Goal: Task Accomplishment & Management: Complete application form

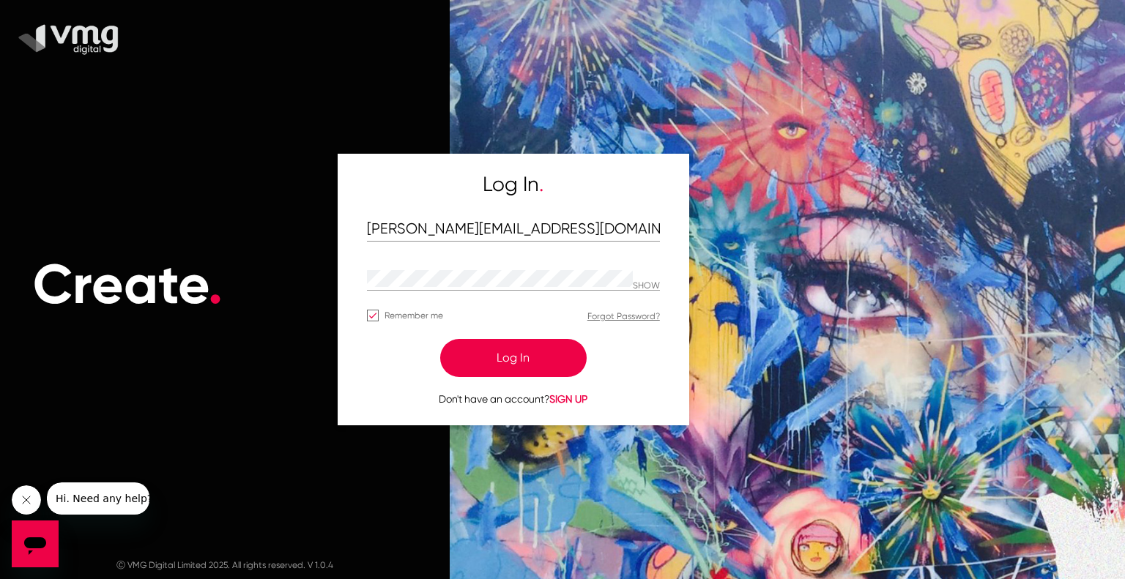
click at [554, 349] on button "Log In" at bounding box center [513, 358] width 146 height 38
click at [555, 361] on button "Log In" at bounding box center [513, 358] width 146 height 38
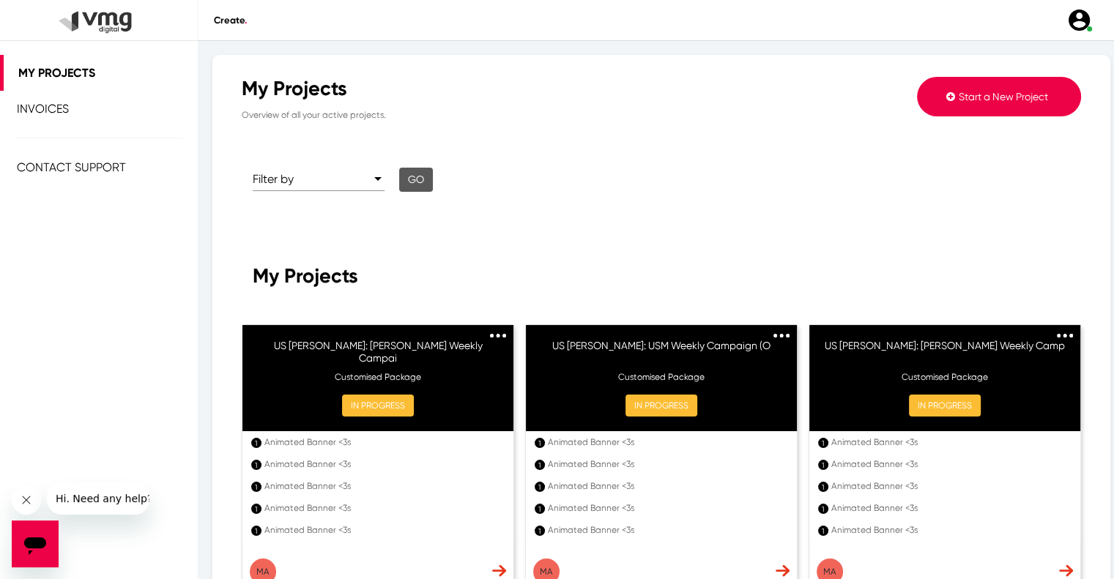
click at [964, 103] on button "Start a New Project" at bounding box center [999, 97] width 164 height 40
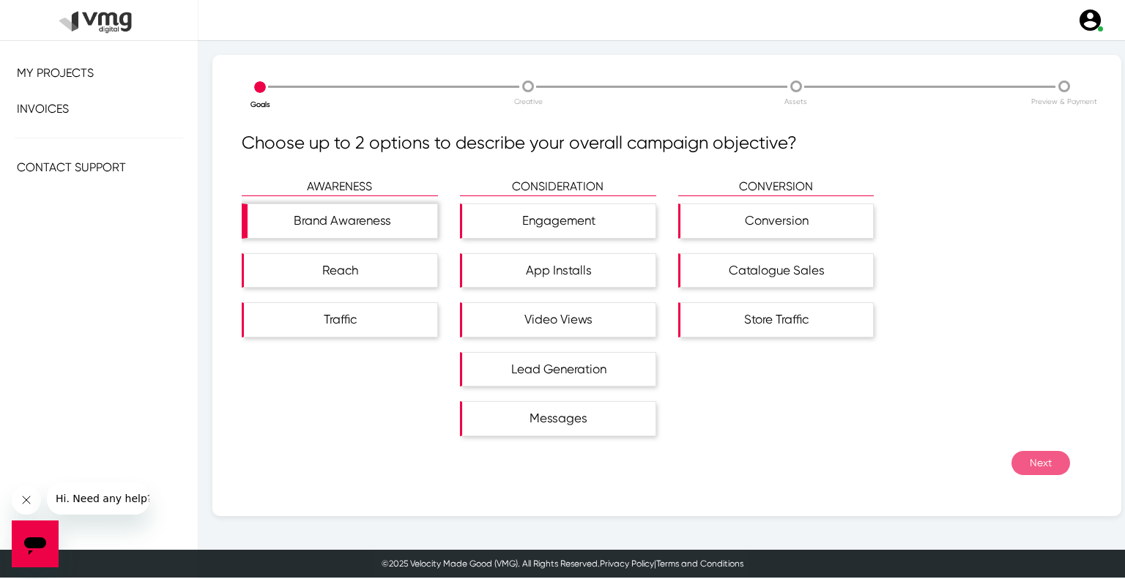
click at [367, 232] on div "Brand Awareness" at bounding box center [343, 221] width 190 height 34
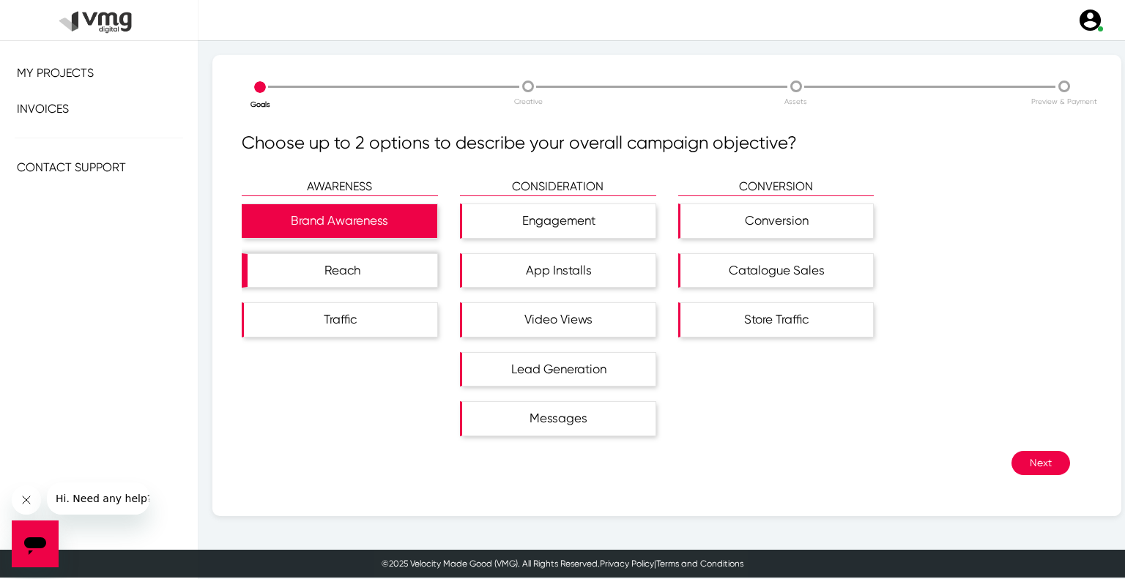
click at [381, 260] on div "Reach" at bounding box center [343, 271] width 190 height 34
click at [1032, 453] on button "Next" at bounding box center [1040, 463] width 59 height 24
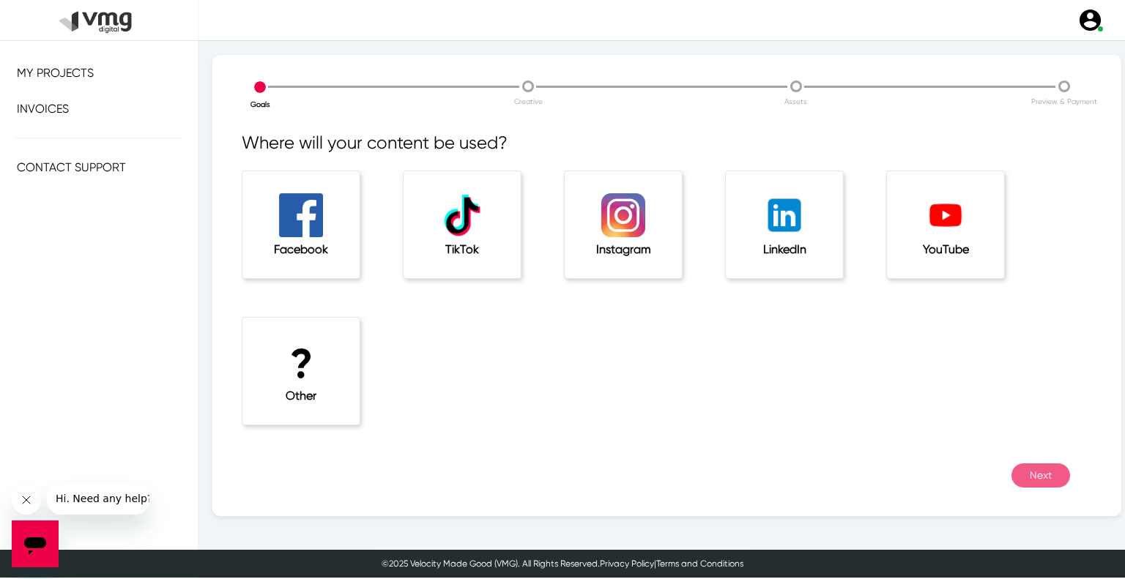
click at [305, 357] on h1 "?" at bounding box center [301, 364] width 59 height 49
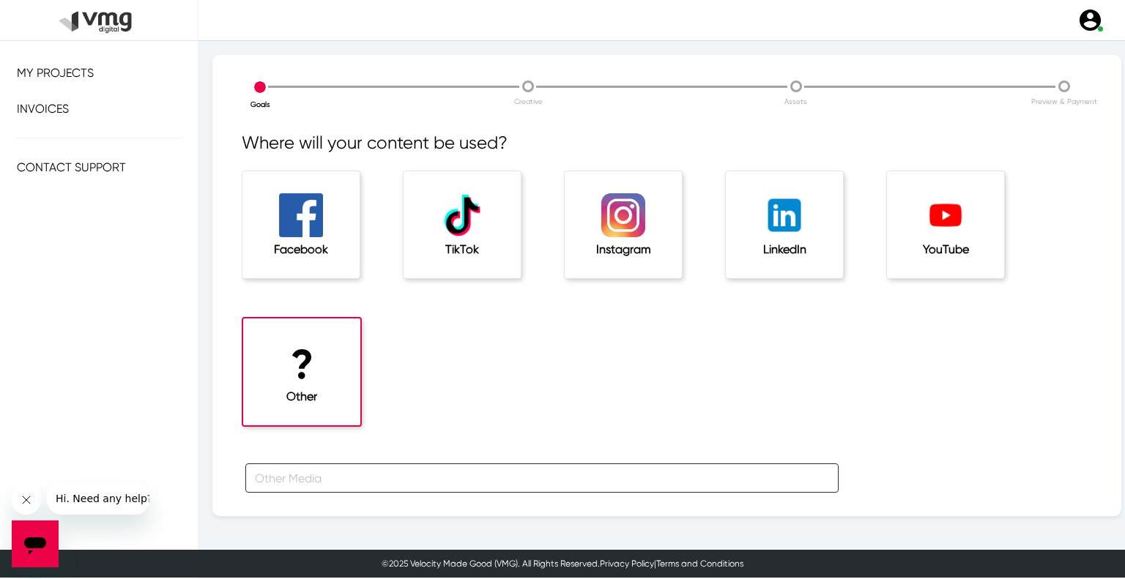
click at [327, 467] on input "text" at bounding box center [541, 478] width 593 height 29
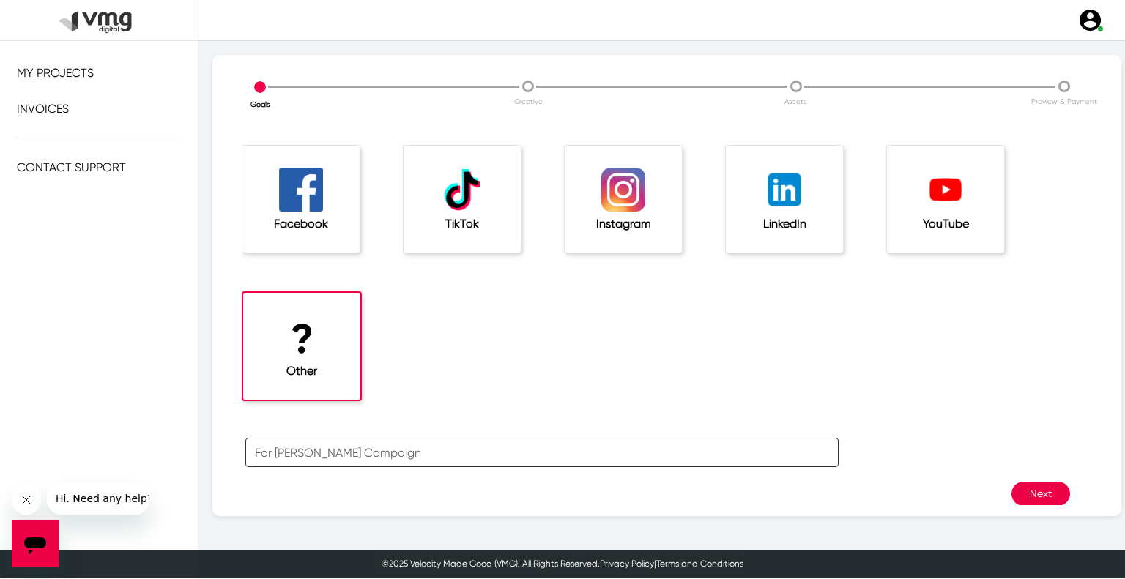
scroll to position [48, 0]
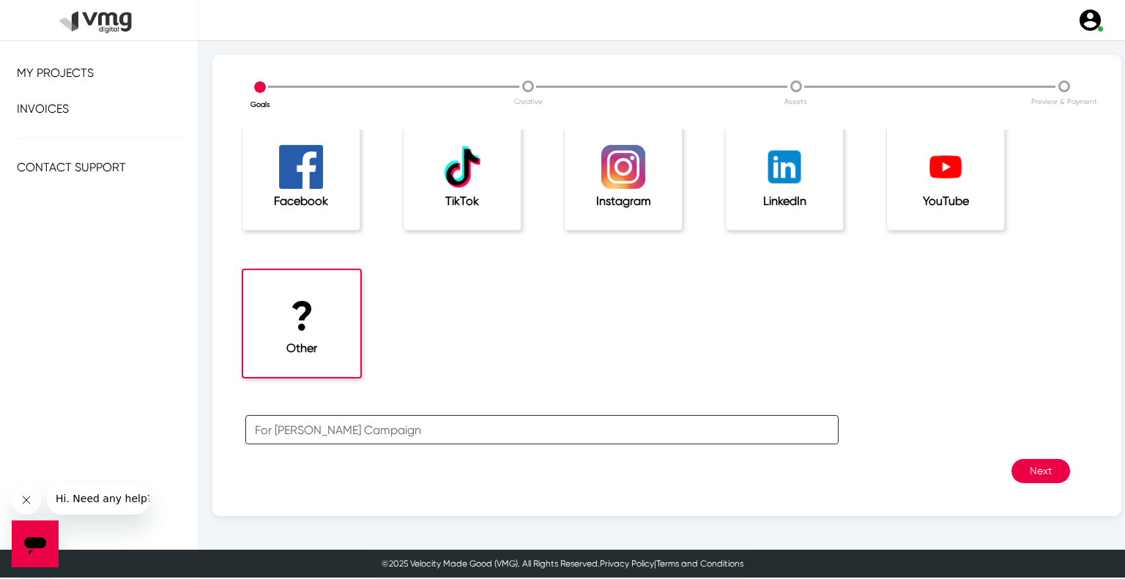
type input "For [PERSON_NAME] Campaign"
click at [1023, 472] on button "Next" at bounding box center [1040, 471] width 59 height 24
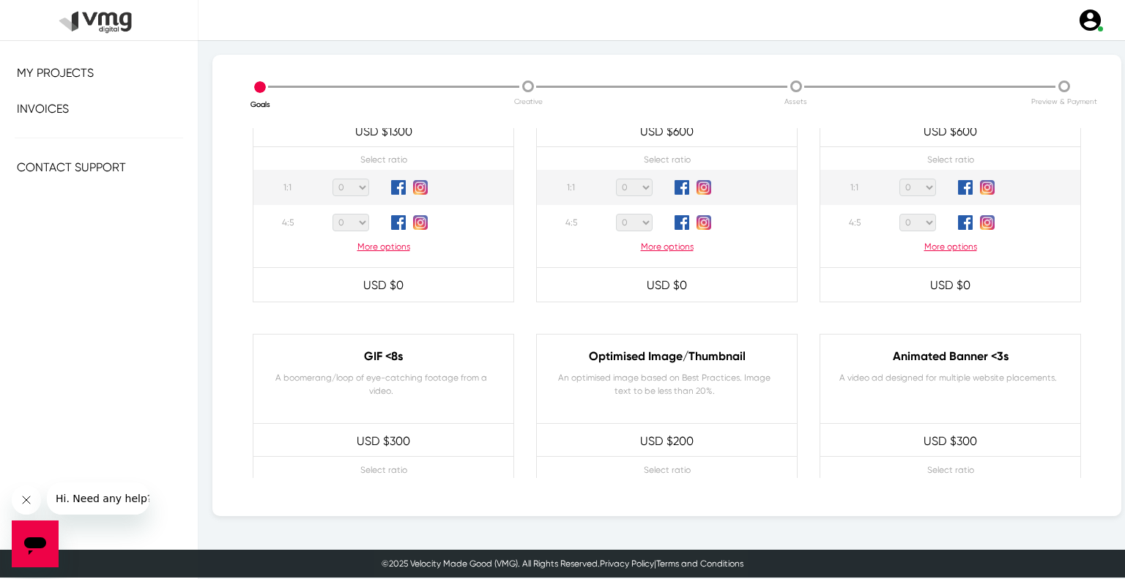
scroll to position [732, 0]
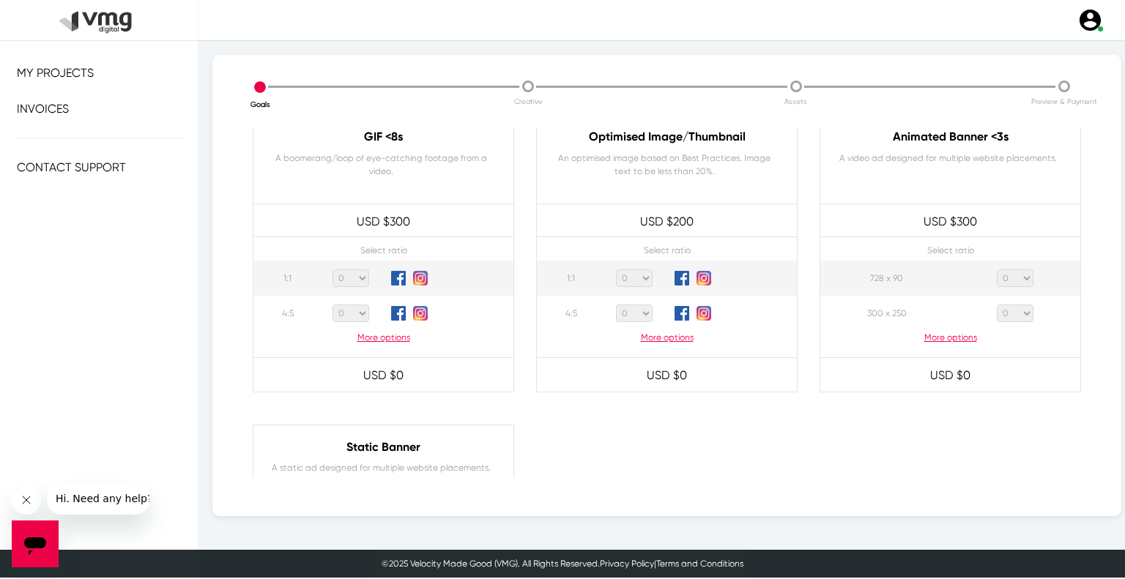
click at [948, 336] on p "More options" at bounding box center [950, 337] width 260 height 13
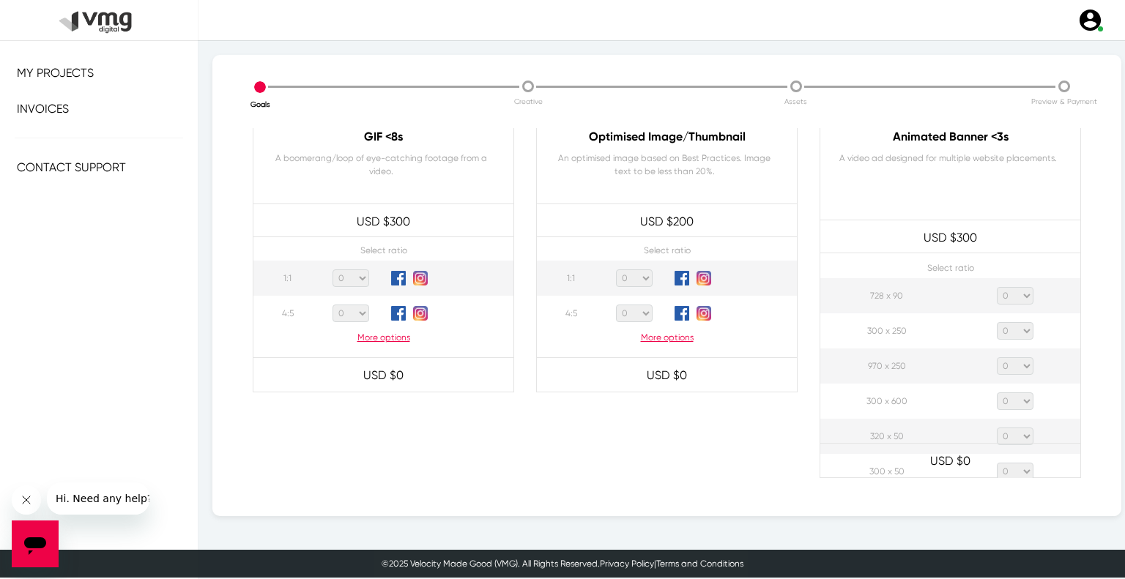
click at [1003, 294] on select "0 1 2 3 4 5 6 7 8 9 10 11 12 13 14 15 16 17 18 19 20" at bounding box center [1015, 296] width 37 height 18
select select "1"
click at [997, 287] on select "0 1 2 3 4 5 6 7 8 9 10 11 12 13 14 15 16 17 18 19 20" at bounding box center [1015, 296] width 37 height 18
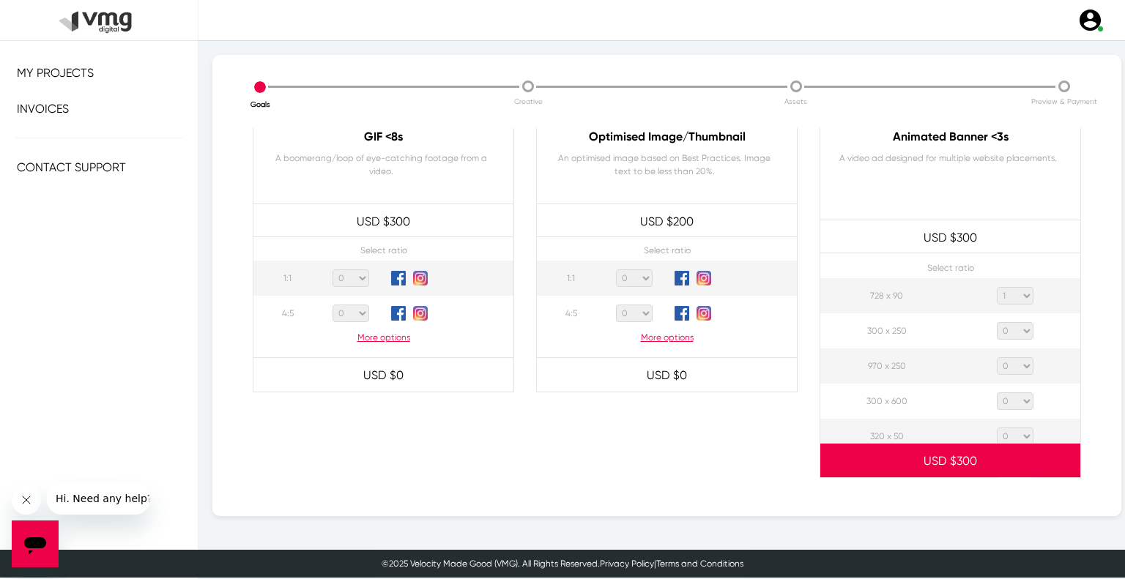
drag, startPoint x: 1018, startPoint y: 330, endPoint x: 1019, endPoint y: 322, distance: 8.2
click at [1018, 330] on select "0 1 2 3 4 5 6 7 8 9 10 11 12 13 14 15 16 17 18 19 20" at bounding box center [1015, 331] width 37 height 18
select select "1"
click at [997, 322] on select "0 1 2 3 4 5 6 7 8 9 10 11 12 13 14 15 16 17 18 19 20" at bounding box center [1015, 331] width 37 height 18
click at [1004, 365] on select "0 1 2 3 4 5 6 7 8 9 10 11 12 13 14 15 16 17 18 19 20" at bounding box center [1015, 366] width 37 height 18
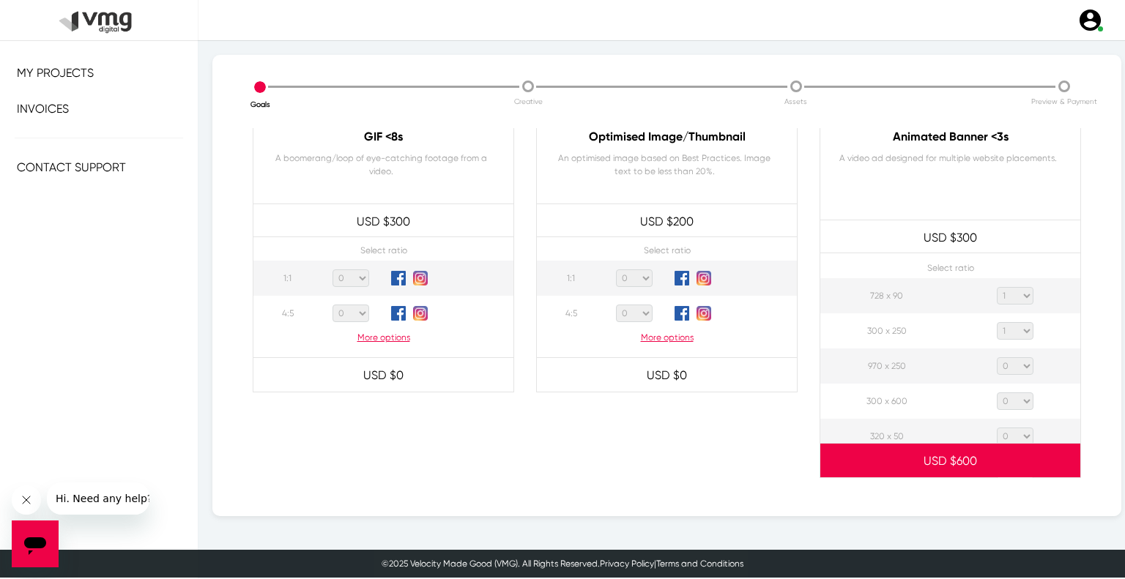
select select "1"
click at [997, 357] on select "0 1 2 3 4 5 6 7 8 9 10 11 12 13 14 15 16 17 18 19 20" at bounding box center [1015, 366] width 37 height 18
click at [1017, 395] on select "0 1 2 3 4 5 6 7 8 9 10 11 12 13 14 15 16 17 18 19 20" at bounding box center [1015, 402] width 37 height 18
select select "1"
click at [997, 393] on select "0 1 2 3 4 5 6 7 8 9 10 11 12 13 14 15 16 17 18 19 20" at bounding box center [1015, 402] width 37 height 18
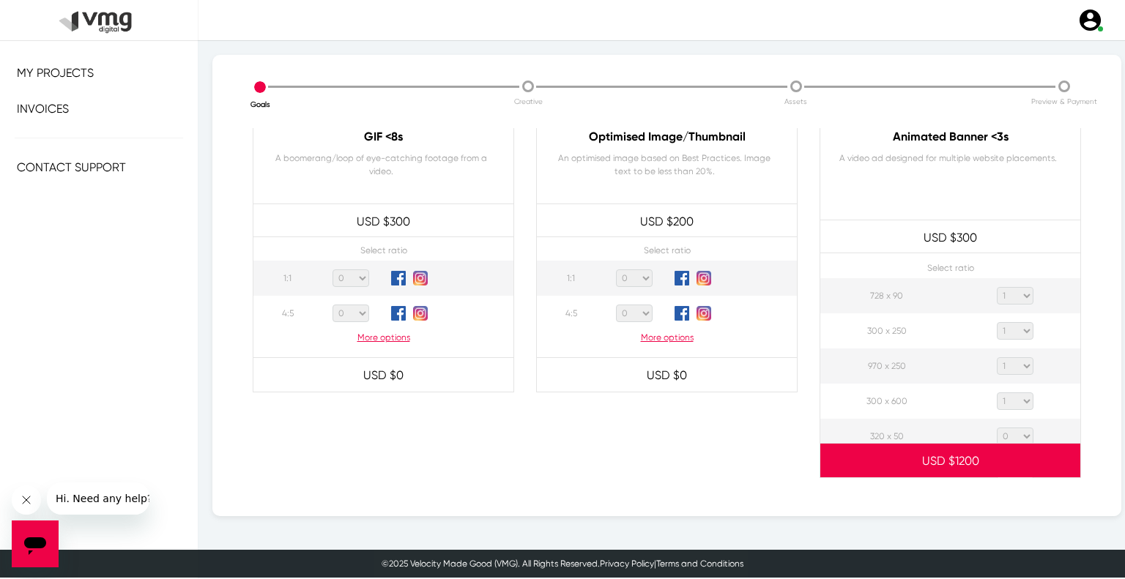
click at [1011, 434] on select "0 1 2 3 4 5 6 7 8 9 10 11 12 13 14 15 16 17 18 19 20" at bounding box center [1015, 437] width 37 height 18
select select "1"
click at [997, 428] on select "0 1 2 3 4 5 6 7 8 9 10 11 12 13 14 15 16 17 18 19 20" at bounding box center [1015, 437] width 37 height 18
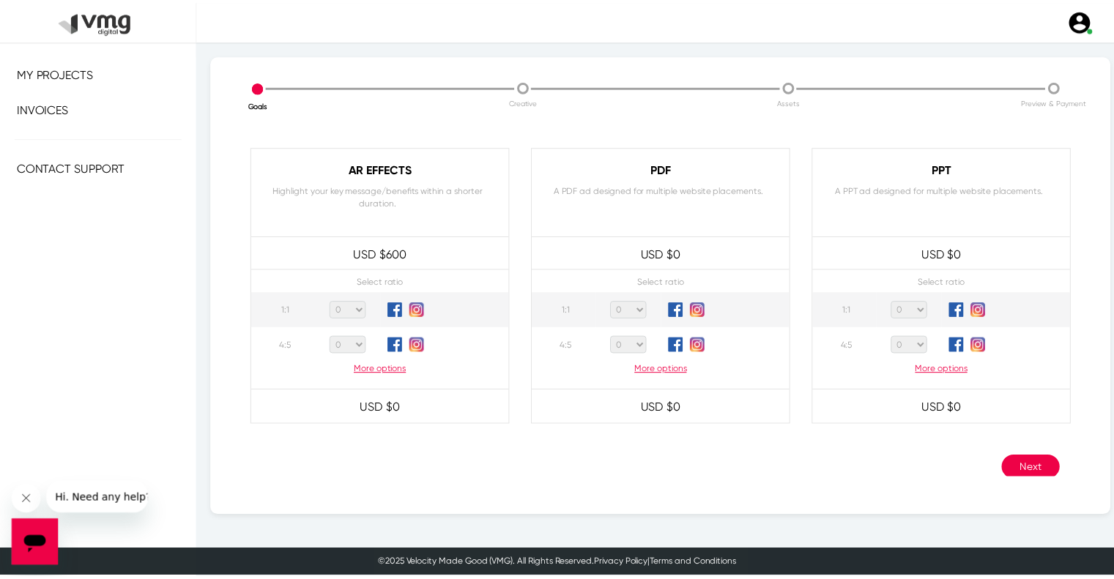
scroll to position [1413, 0]
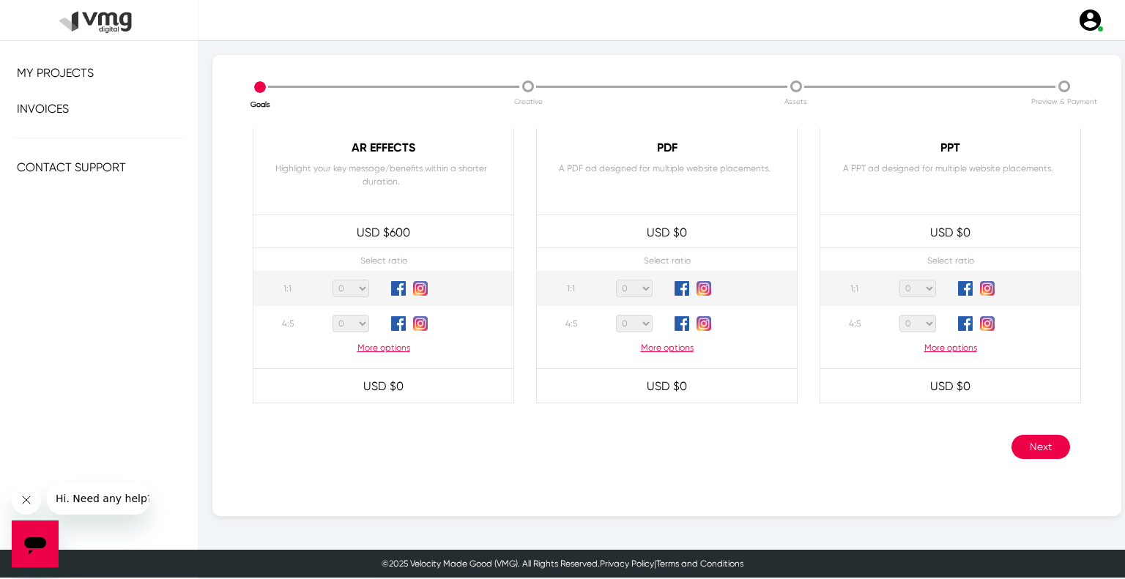
click at [1018, 445] on button "Next" at bounding box center [1040, 447] width 59 height 24
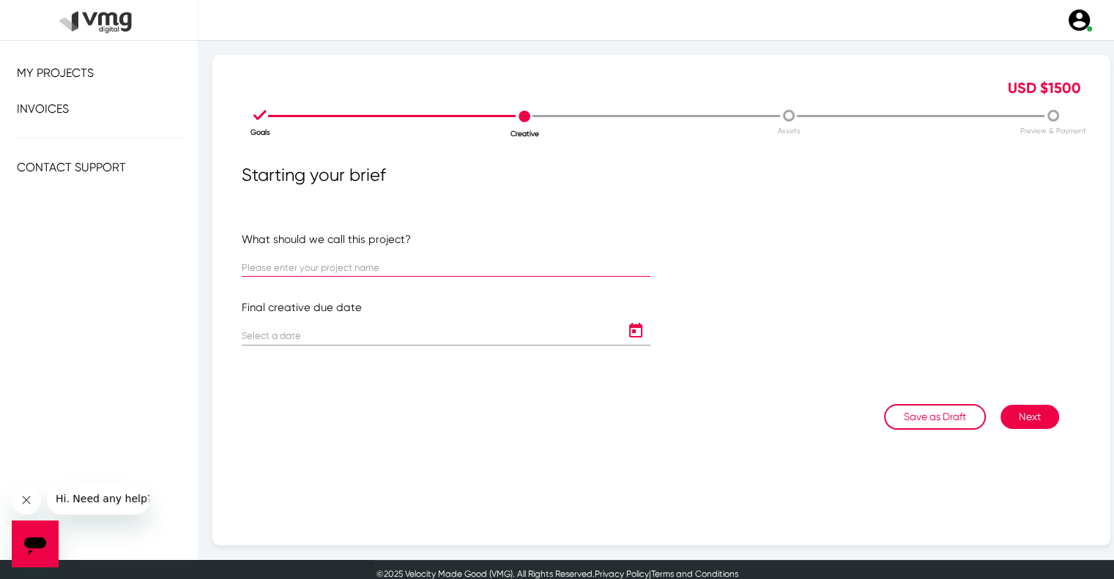
click at [336, 269] on input "text" at bounding box center [446, 268] width 409 height 11
paste input "US [PERSON_NAME]: USM Weekly Campaign ([DATE] - [DATE])"
type input "US [PERSON_NAME]: USM Weekly Campaign ([DATE] - [DATE])"
click at [631, 327] on icon "Open calendar" at bounding box center [635, 330] width 13 height 15
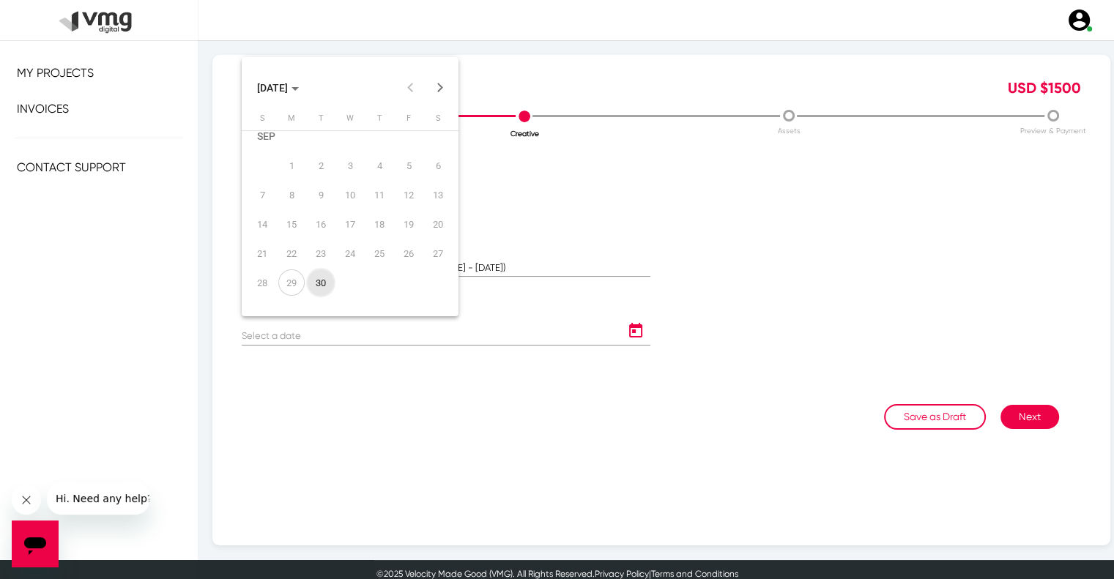
click at [441, 87] on button "Next month" at bounding box center [440, 87] width 29 height 29
click at [293, 207] on div "13" at bounding box center [291, 209] width 26 height 26
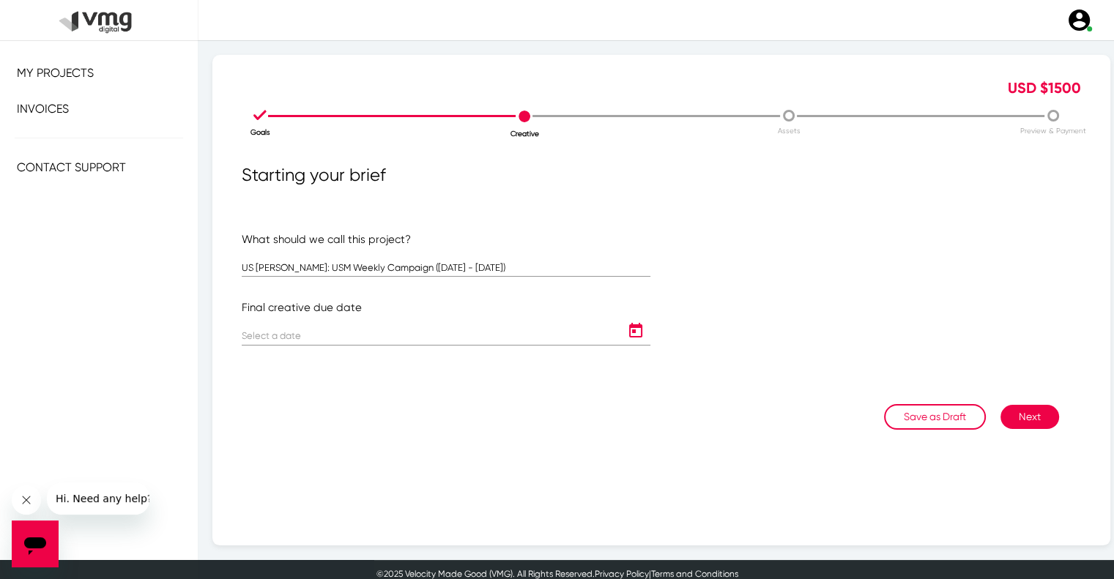
type input "[DATE]"
click at [1010, 415] on button "Next" at bounding box center [1029, 417] width 59 height 24
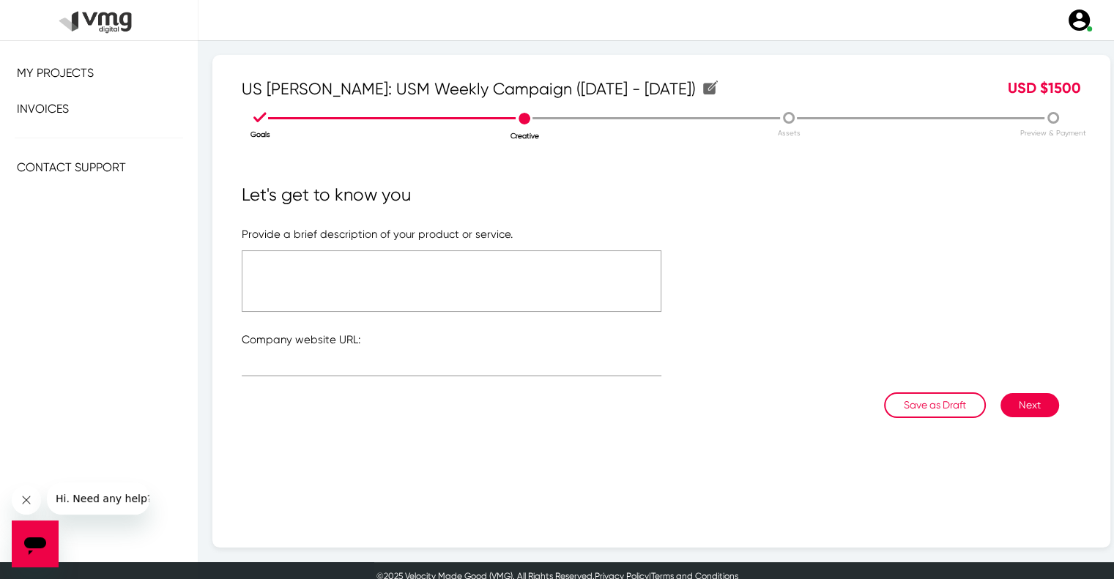
click at [397, 252] on textarea at bounding box center [452, 281] width 420 height 62
type textarea "Please refer to the attached link"
click at [300, 370] on input "text" at bounding box center [452, 368] width 420 height 11
type input "[URL][DOMAIN_NAME]"
click at [375, 274] on textarea "Please refer to the attached link" at bounding box center [452, 281] width 420 height 62
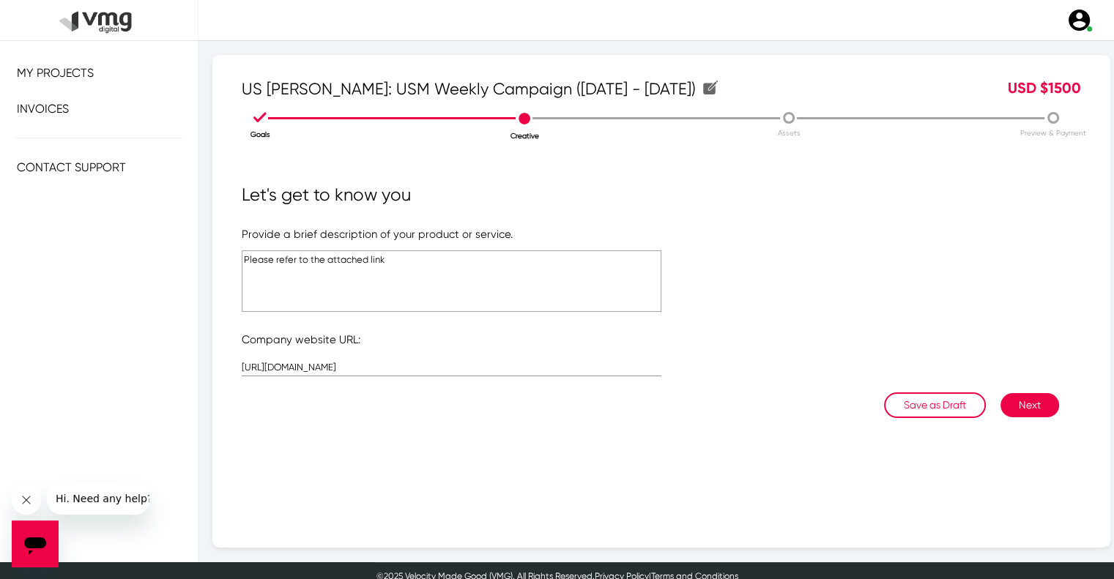
click at [375, 274] on textarea "Please refer to the attached link" at bounding box center [452, 281] width 420 height 62
click at [1014, 401] on button "Next" at bounding box center [1029, 405] width 59 height 24
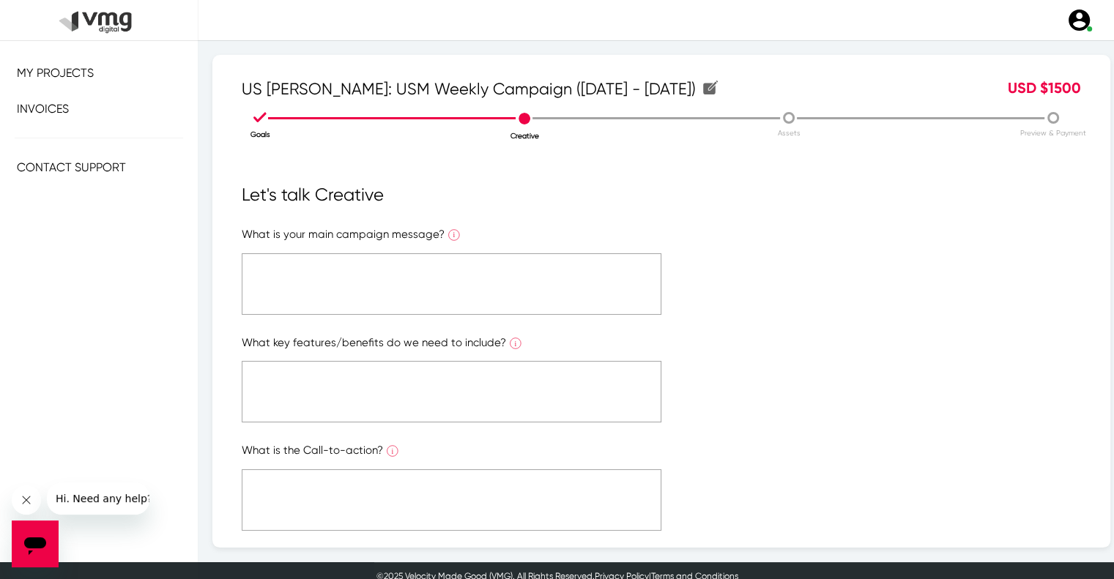
click at [472, 286] on textarea at bounding box center [452, 284] width 420 height 62
paste textarea "Please refer to the attached link"
type textarea "Please refer to the attached link"
click at [462, 421] on textarea at bounding box center [452, 392] width 420 height 62
paste textarea "Please refer to the attached link"
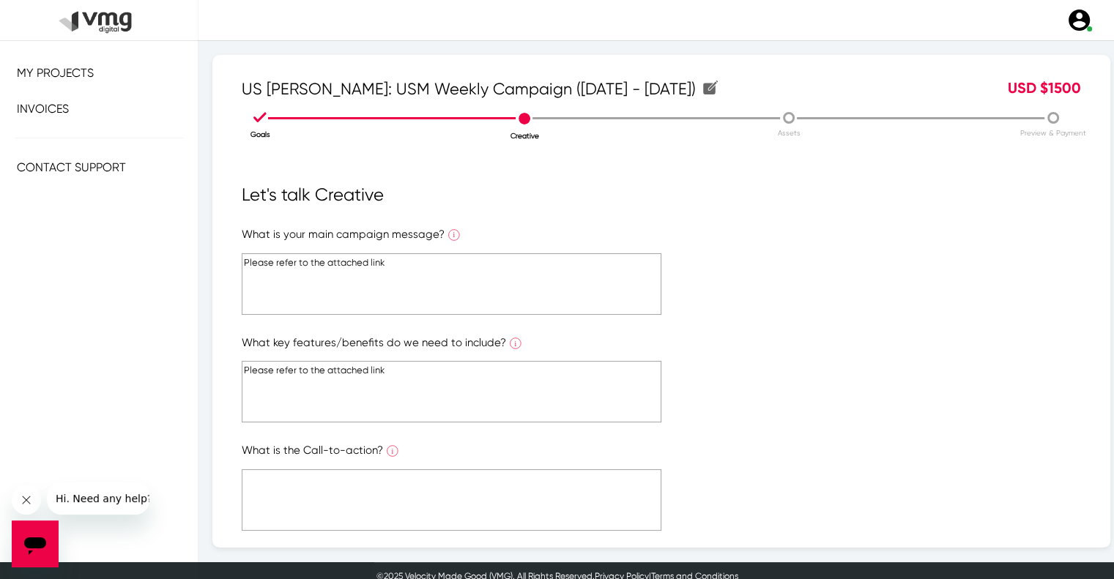
type textarea "Please refer to the attached link"
click at [469, 487] on textarea at bounding box center [452, 500] width 420 height 62
paste textarea "Please refer to the attached link"
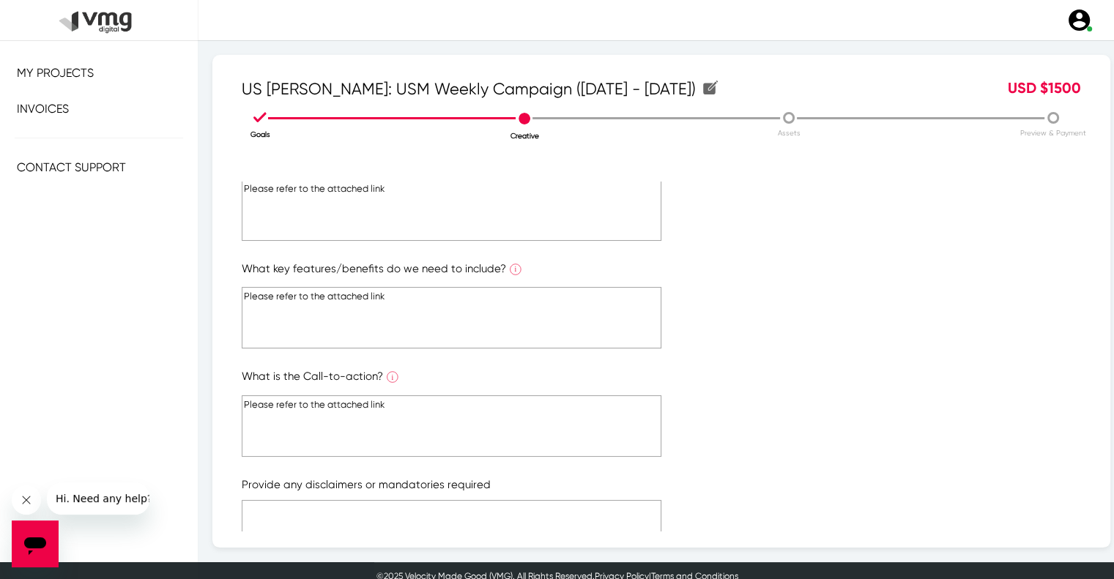
scroll to position [220, 0]
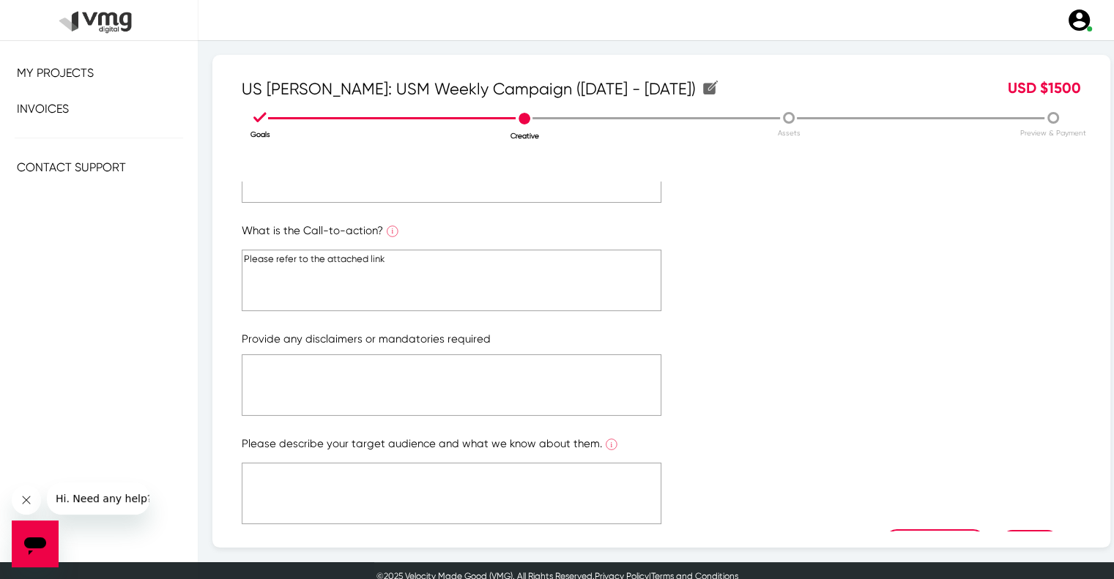
type textarea "Please refer to the attached link"
click at [472, 398] on textarea at bounding box center [452, 385] width 420 height 62
paste textarea "Please refer to the attached link"
type textarea "Please refer to the attached link"
click at [480, 477] on textarea at bounding box center [452, 494] width 420 height 62
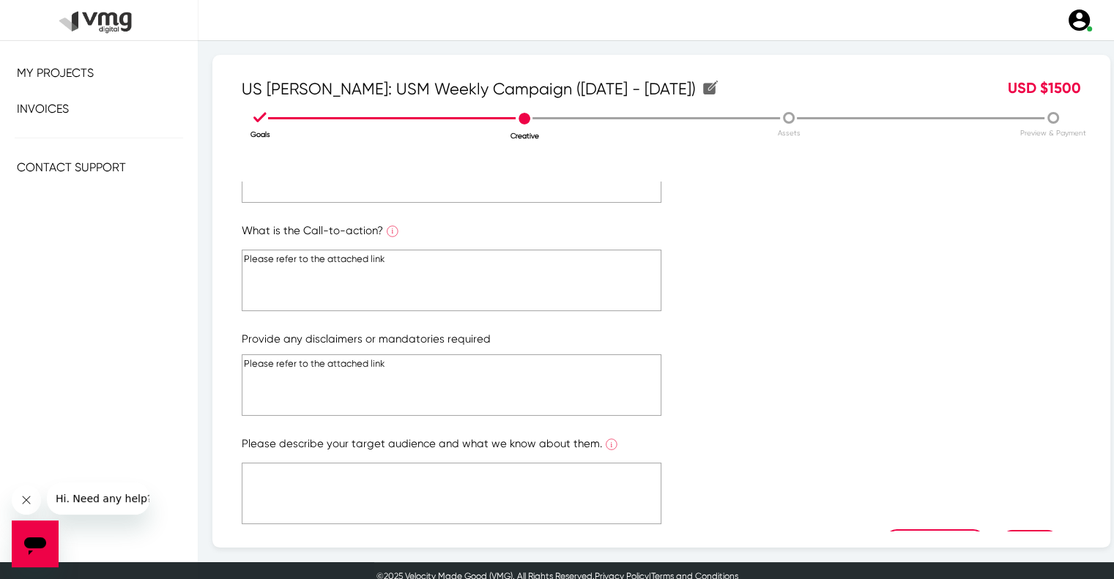
paste textarea "Please refer to the attached link"
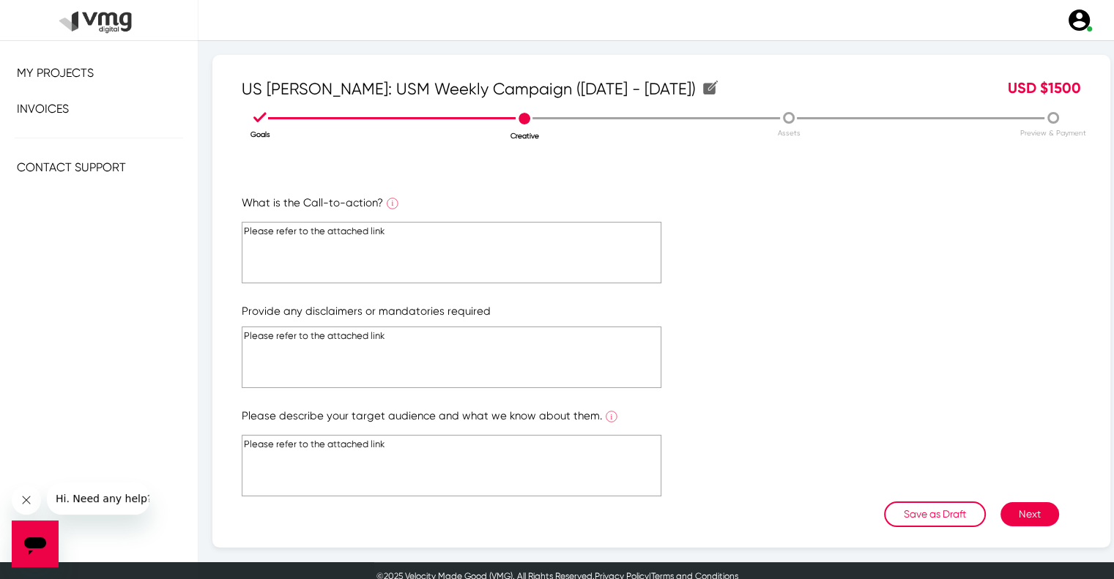
scroll to position [262, 0]
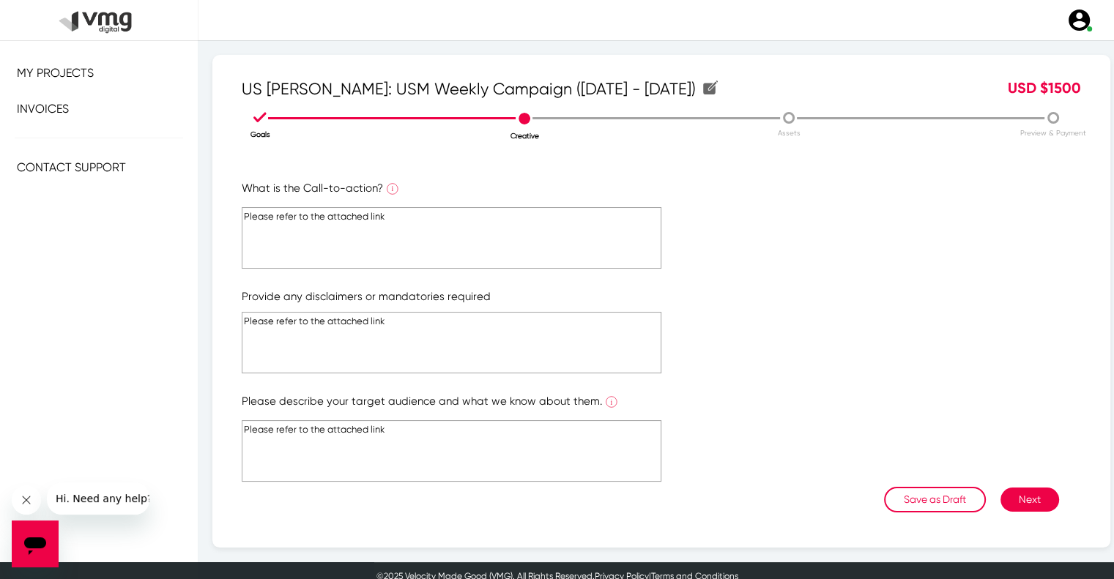
type textarea "Please refer to the attached link"
click at [1025, 503] on button "Next" at bounding box center [1029, 500] width 59 height 24
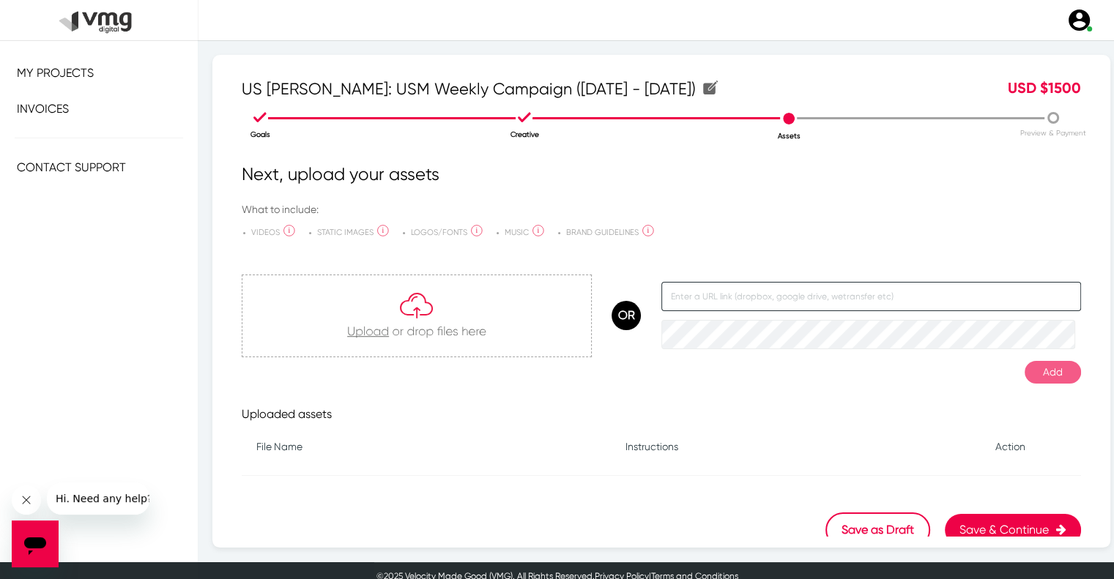
click at [880, 308] on input "text" at bounding box center [871, 296] width 420 height 29
paste input "[URL][DOMAIN_NAME]"
type input "[URL][DOMAIN_NAME]"
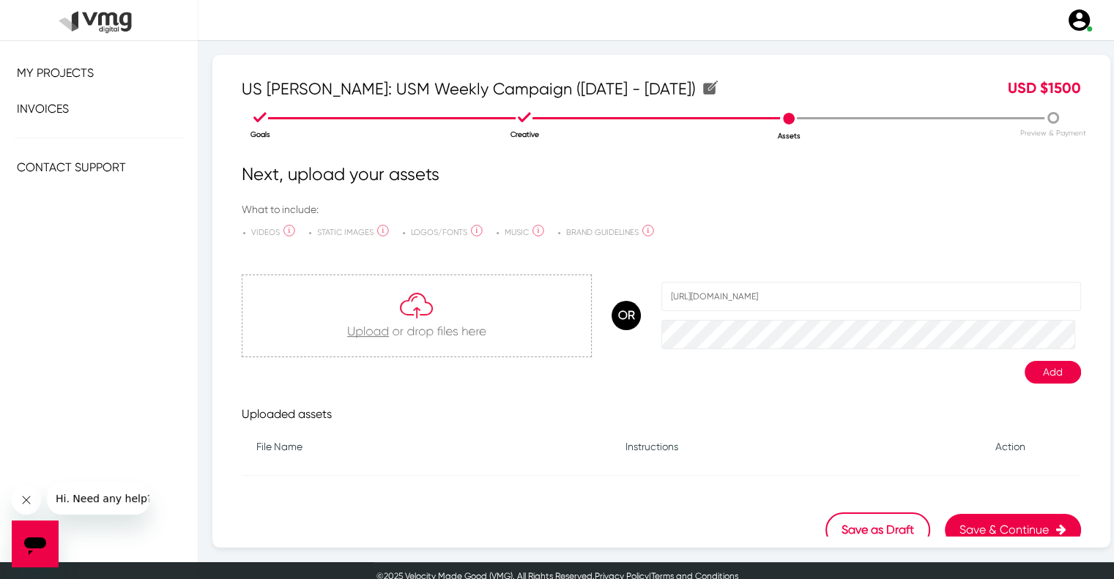
click at [1028, 374] on button "Add" at bounding box center [1053, 372] width 56 height 23
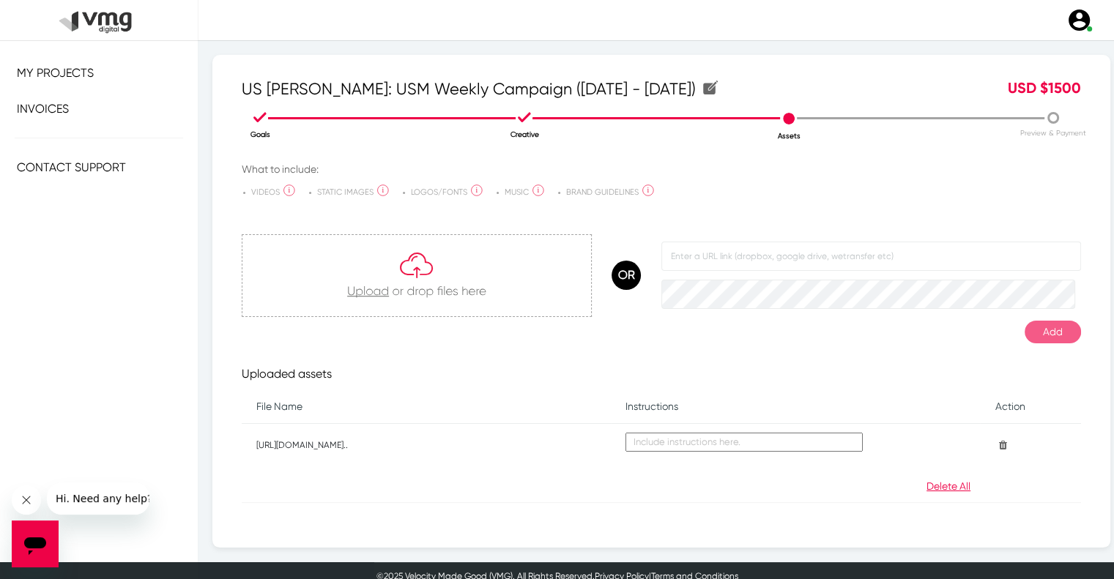
scroll to position [77, 0]
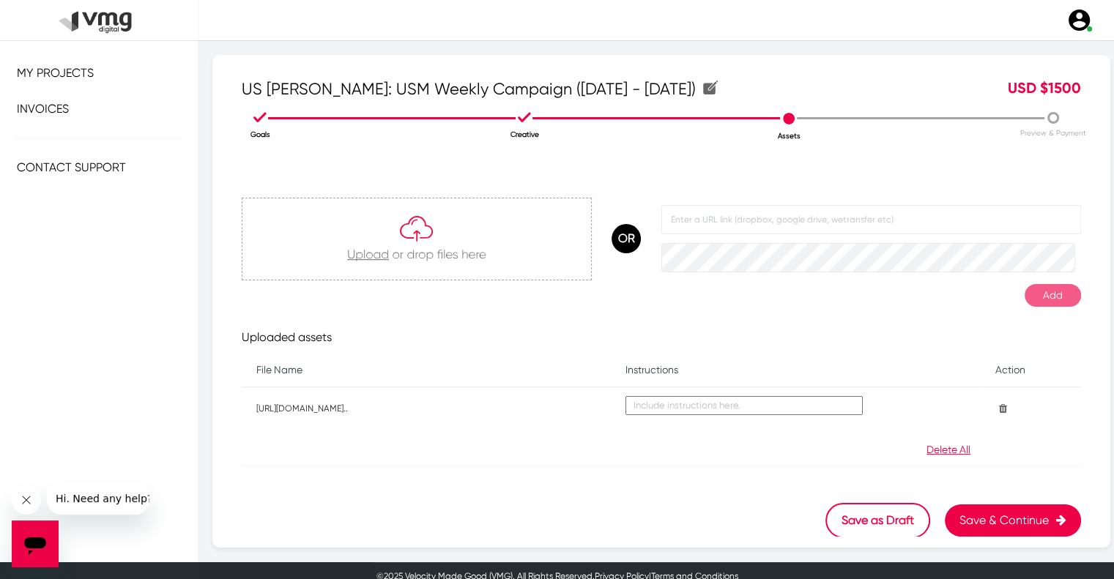
click at [986, 508] on button "Save & Continue" at bounding box center [1013, 521] width 136 height 32
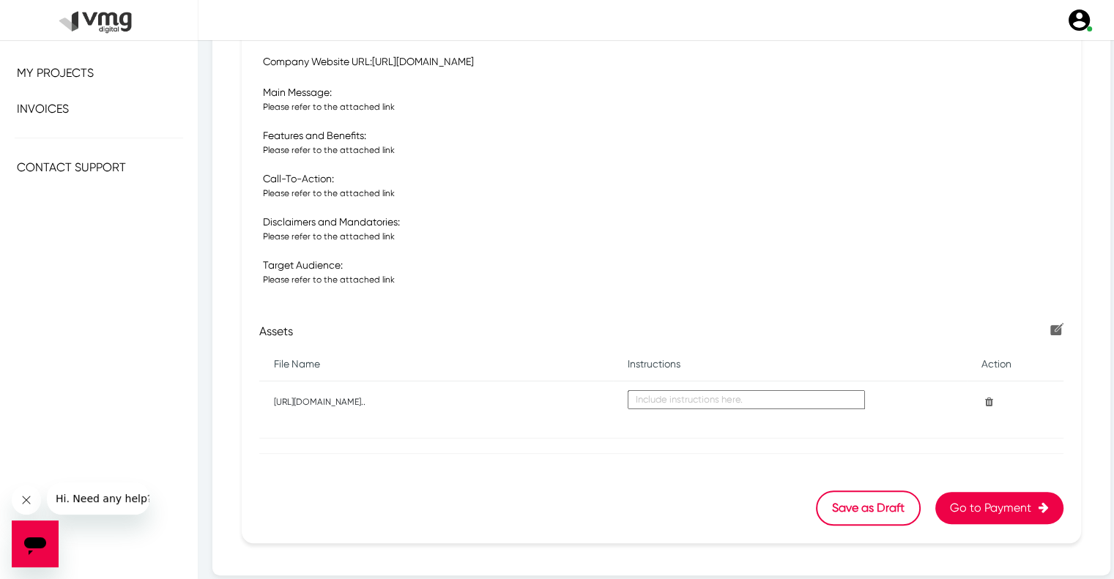
scroll to position [456, 0]
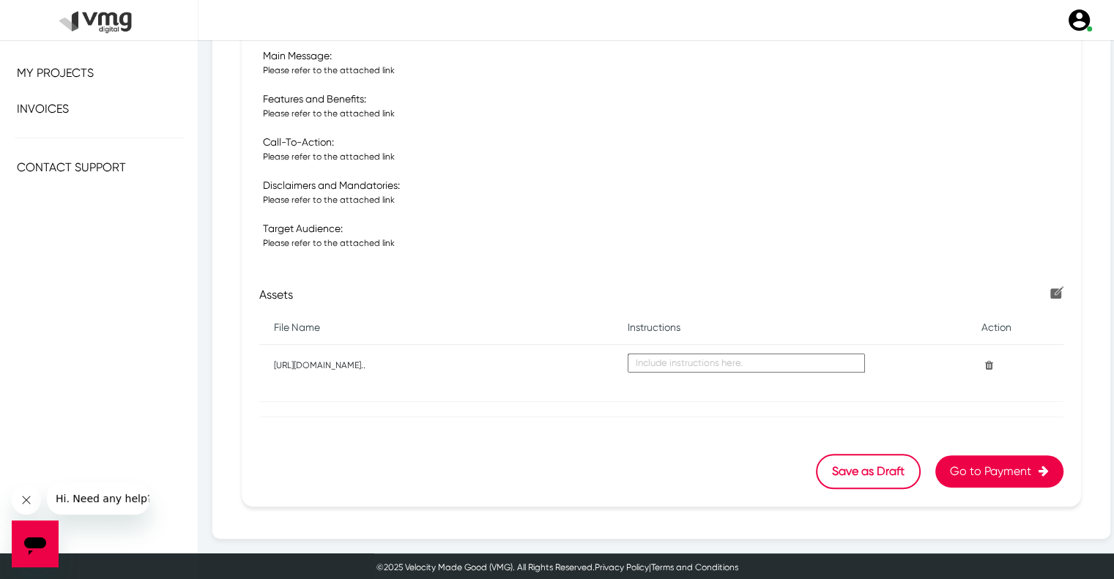
click at [958, 465] on button "Go to Payment" at bounding box center [999, 472] width 128 height 32
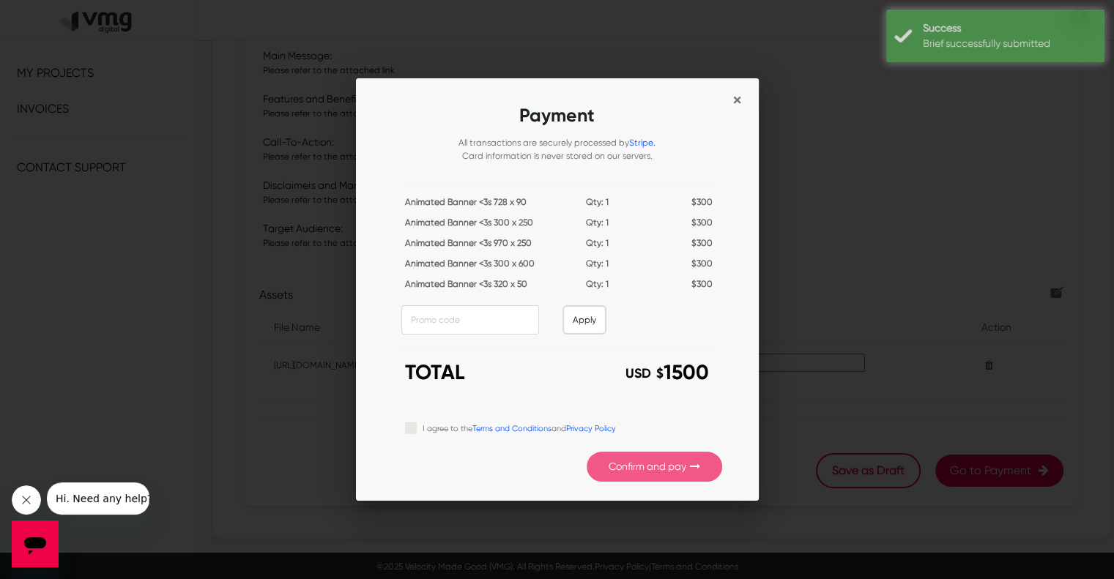
click at [424, 431] on label "I agree to the Terms and Conditions and Privacy Policy" at bounding box center [519, 428] width 193 height 16
click at [417, 431] on input "I agree to the Terms and Conditions and Privacy Policy" at bounding box center [411, 427] width 12 height 15
checkbox input "true"
click at [610, 462] on button "Confirm and pay" at bounding box center [654, 467] width 135 height 30
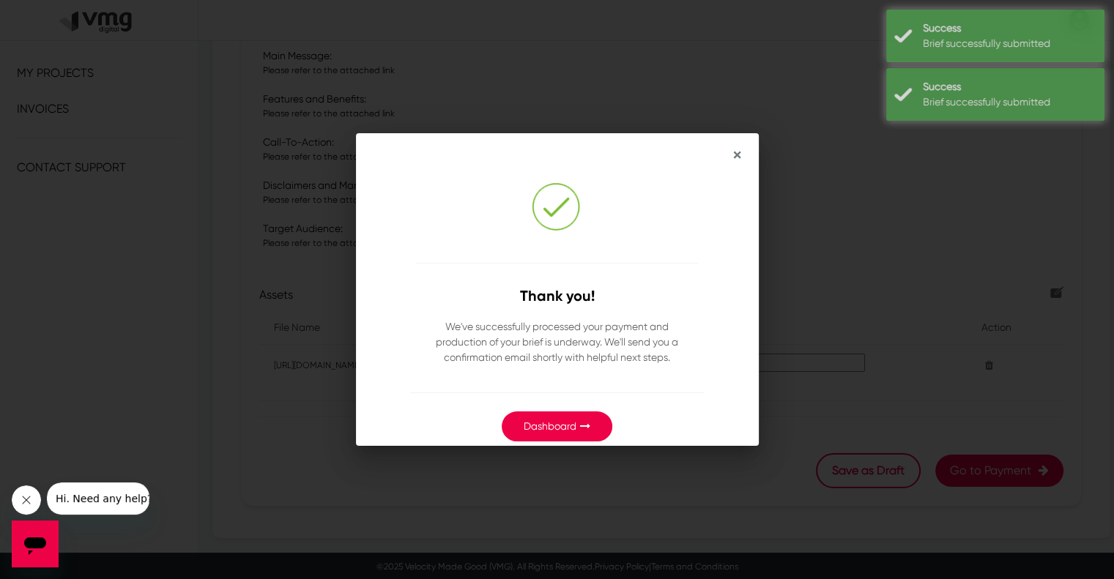
click at [548, 429] on link "Dashboard" at bounding box center [550, 426] width 53 height 12
